Goal: Information Seeking & Learning: Learn about a topic

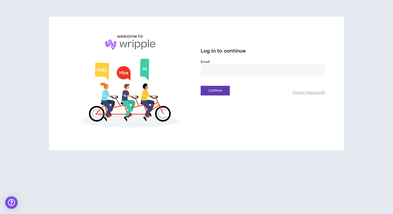
click at [216, 69] on input "email" at bounding box center [262, 69] width 124 height 11
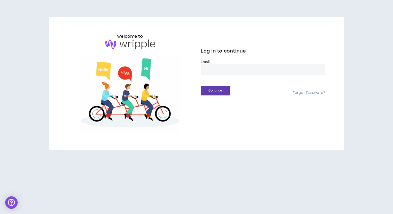
type input "**********"
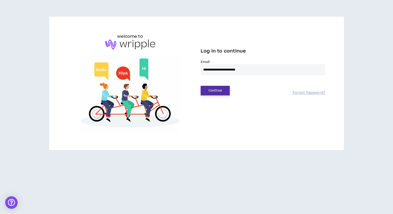
click at [218, 93] on button "Continue" at bounding box center [214, 91] width 29 height 10
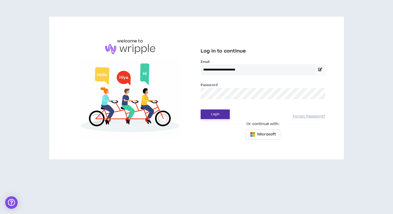
click at [217, 115] on button "Login" at bounding box center [214, 114] width 29 height 10
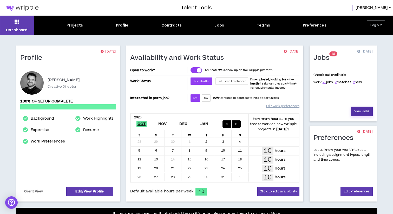
click at [364, 112] on link "View Jobs" at bounding box center [362, 111] width 22 height 10
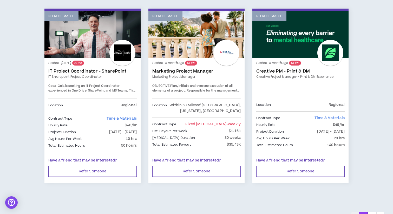
scroll to position [875, 0]
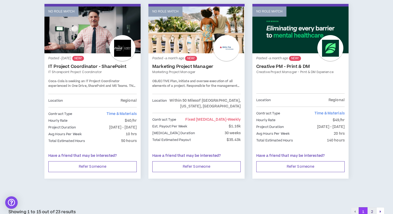
click at [373, 207] on button "2" at bounding box center [371, 211] width 9 height 9
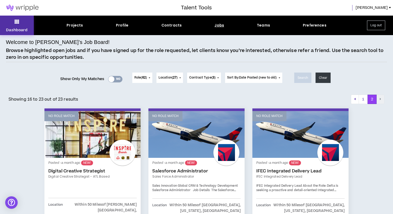
click at [19, 20] on icon at bounding box center [17, 21] width 5 height 7
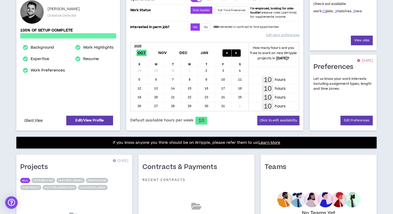
scroll to position [81, 0]
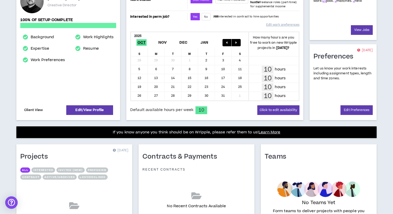
click at [36, 108] on link "Client View" at bounding box center [33, 109] width 21 height 9
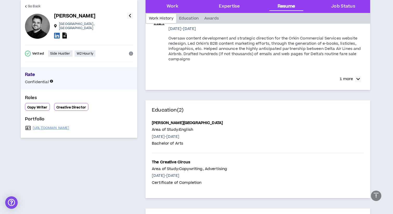
scroll to position [859, 0]
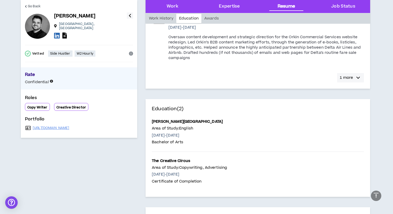
click at [352, 78] on p "1 more" at bounding box center [345, 78] width 13 height 6
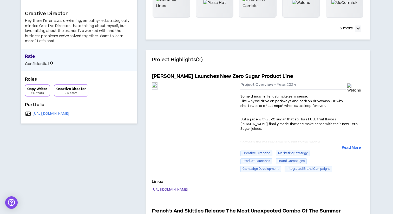
scroll to position [0, 0]
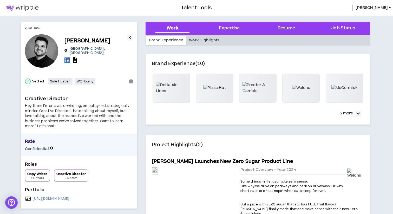
click at [203, 39] on div "Work Highlights" at bounding box center [204, 40] width 36 height 9
click at [175, 41] on div "Brand Experience" at bounding box center [166, 40] width 40 height 9
click at [209, 41] on div "Work Highlights" at bounding box center [204, 40] width 36 height 9
click at [229, 28] on div "Expertise" at bounding box center [229, 28] width 21 height 7
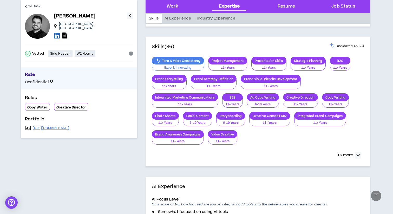
scroll to position [400, 0]
